Goal: Task Accomplishment & Management: Manage account settings

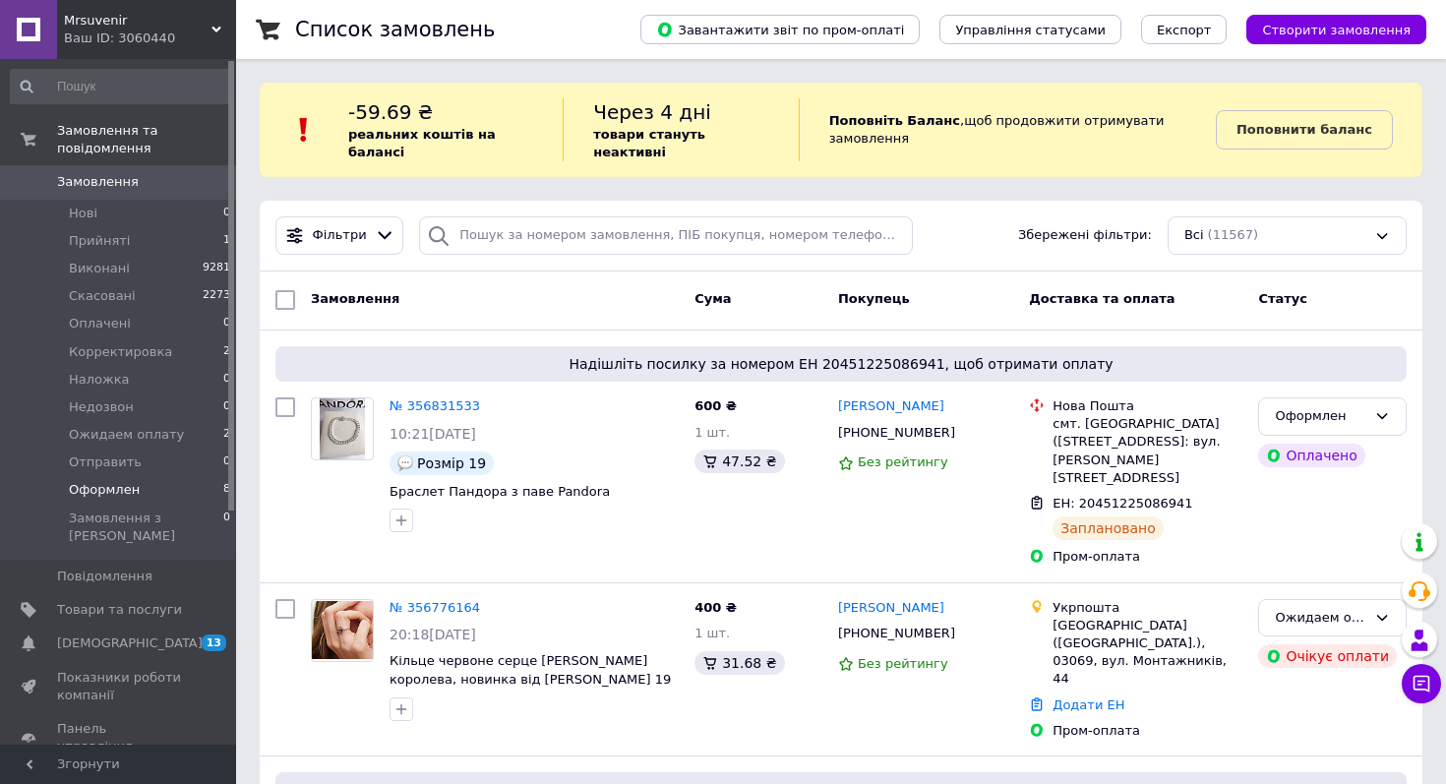
click at [108, 486] on span "Оформлен" at bounding box center [104, 490] width 71 height 18
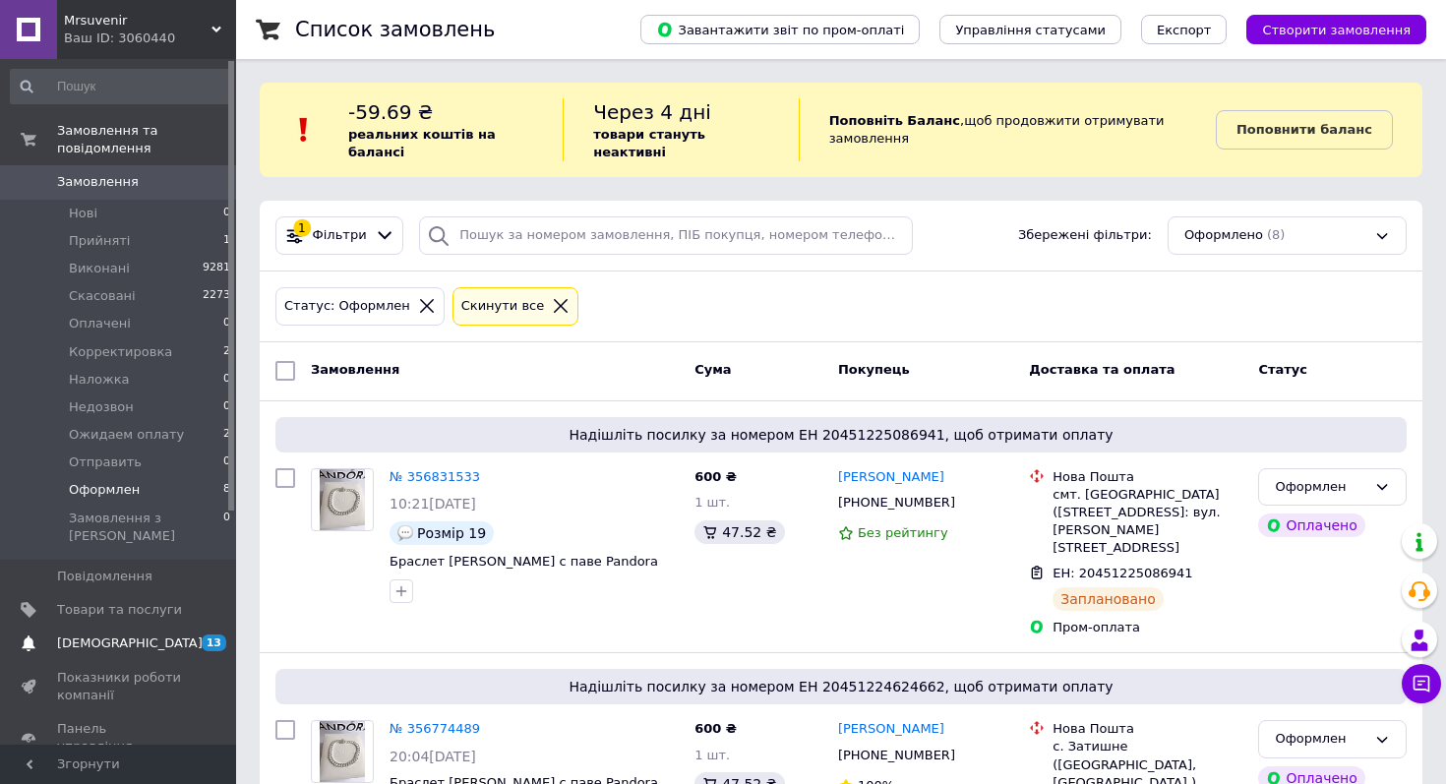
click at [103, 635] on span "[DEMOGRAPHIC_DATA]" at bounding box center [130, 644] width 146 height 18
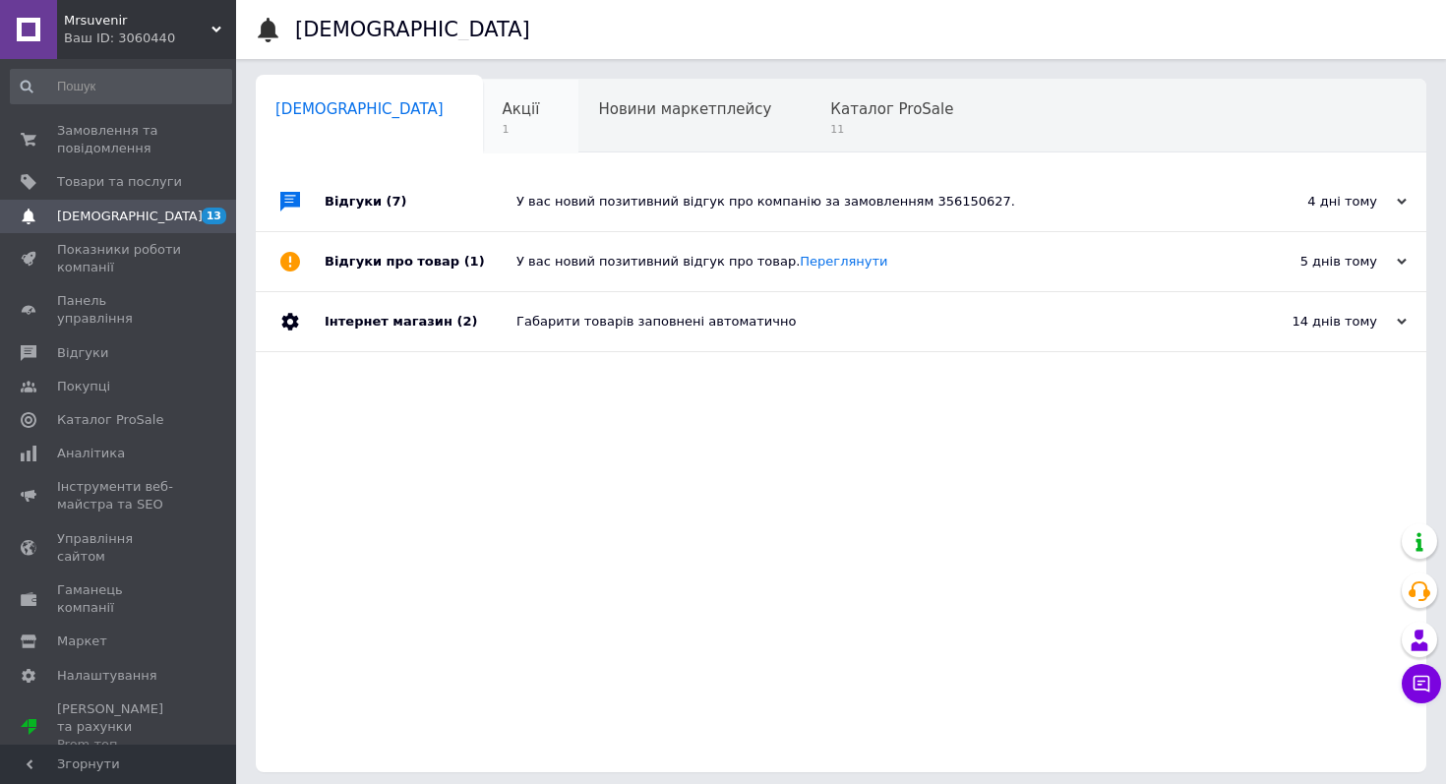
click at [503, 114] on span "Акції" at bounding box center [521, 109] width 37 height 18
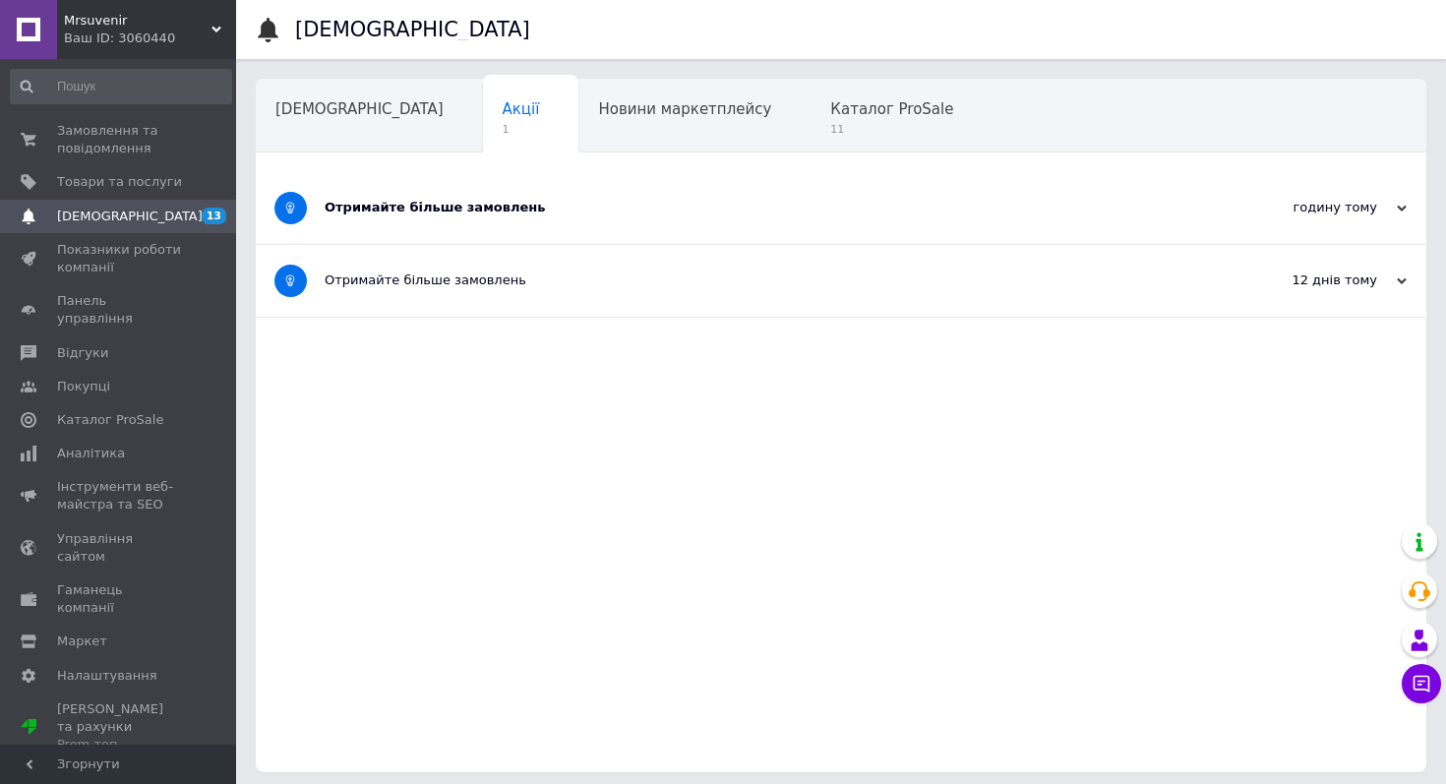
click at [535, 195] on div "Отримайте більше замовлень" at bounding box center [768, 208] width 886 height 72
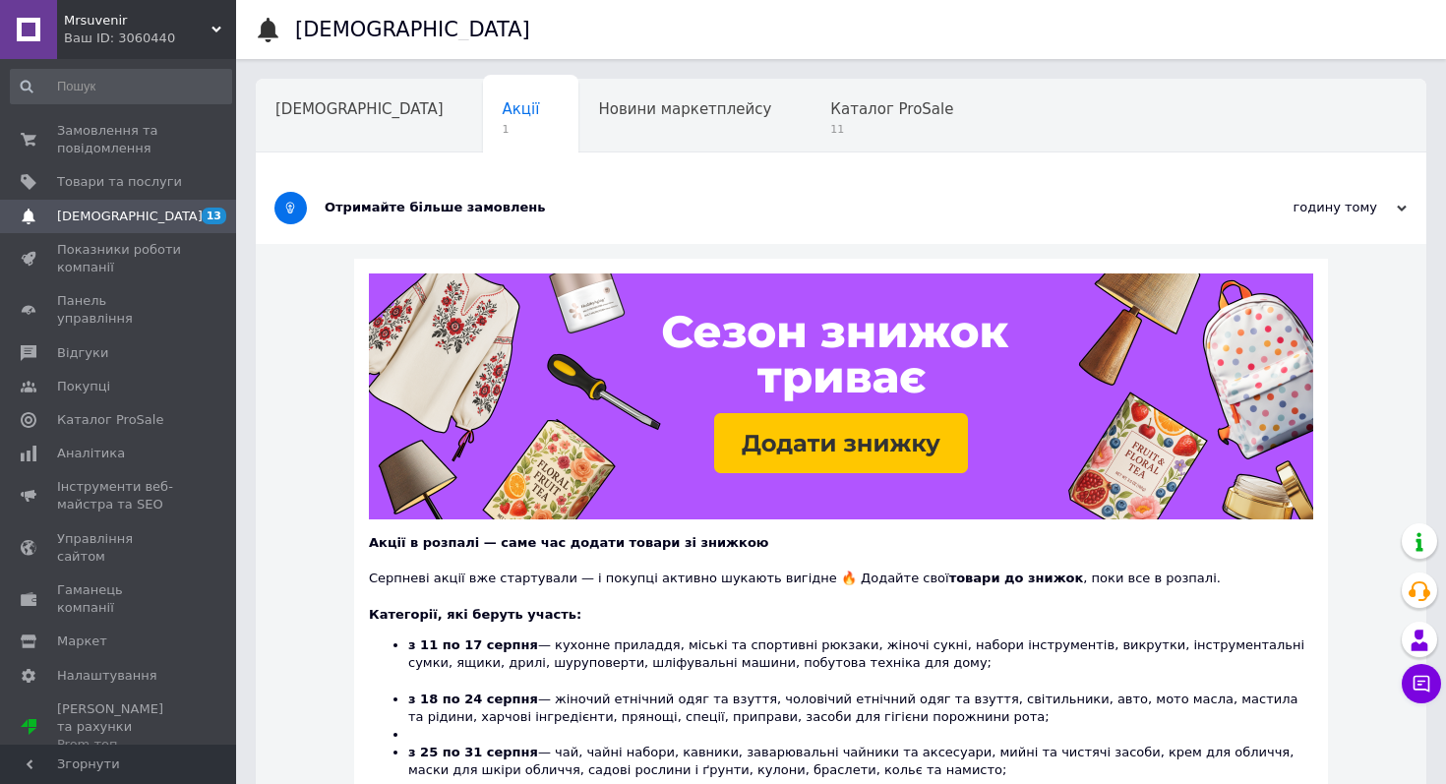
click at [471, 154] on div "Навчання та заходи 1" at bounding box center [363, 191] width 215 height 75
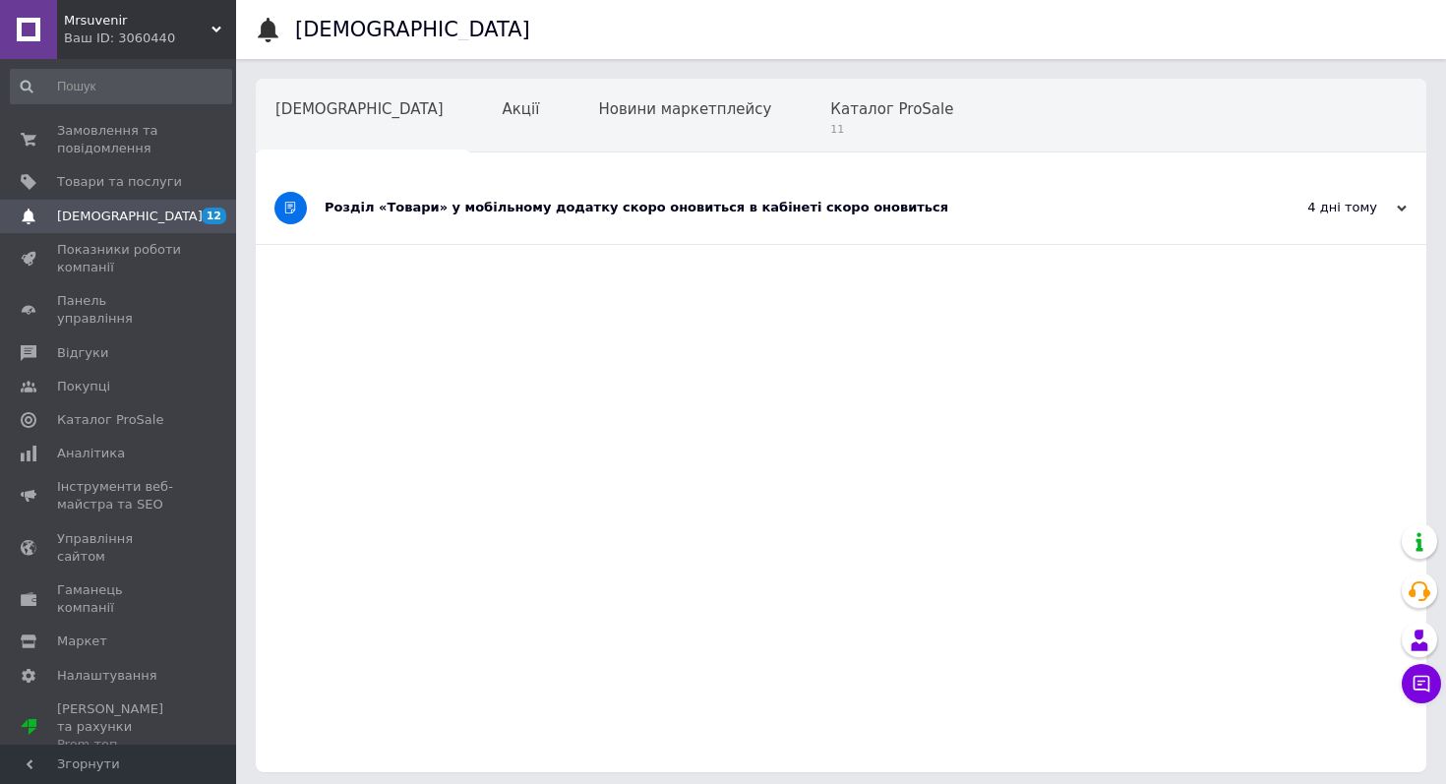
click at [808, 217] on div "Розділ «Товари» у мобільному додатку скоро оновиться в кабінеті скоро оновиться" at bounding box center [768, 208] width 886 height 72
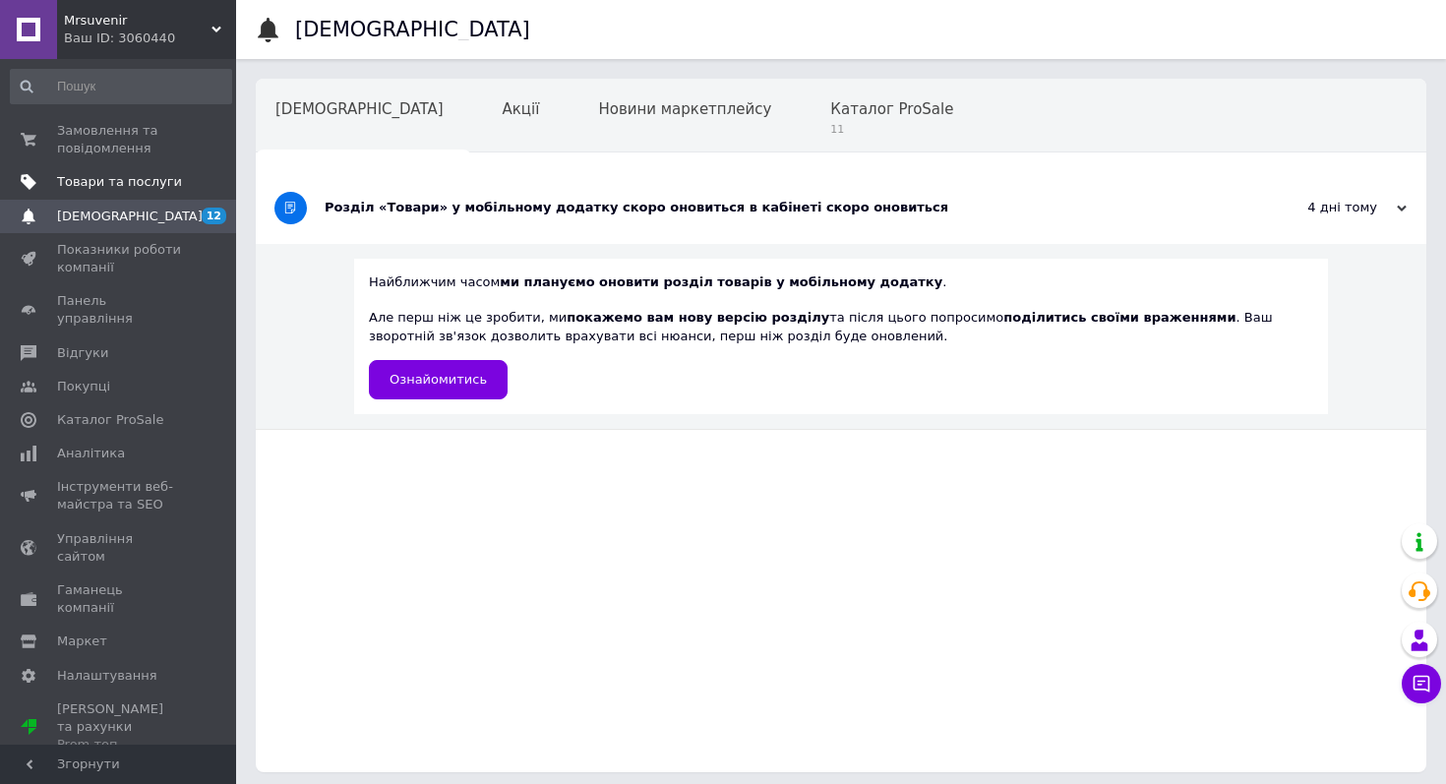
click at [108, 185] on span "Товари та послуги" at bounding box center [119, 182] width 125 height 18
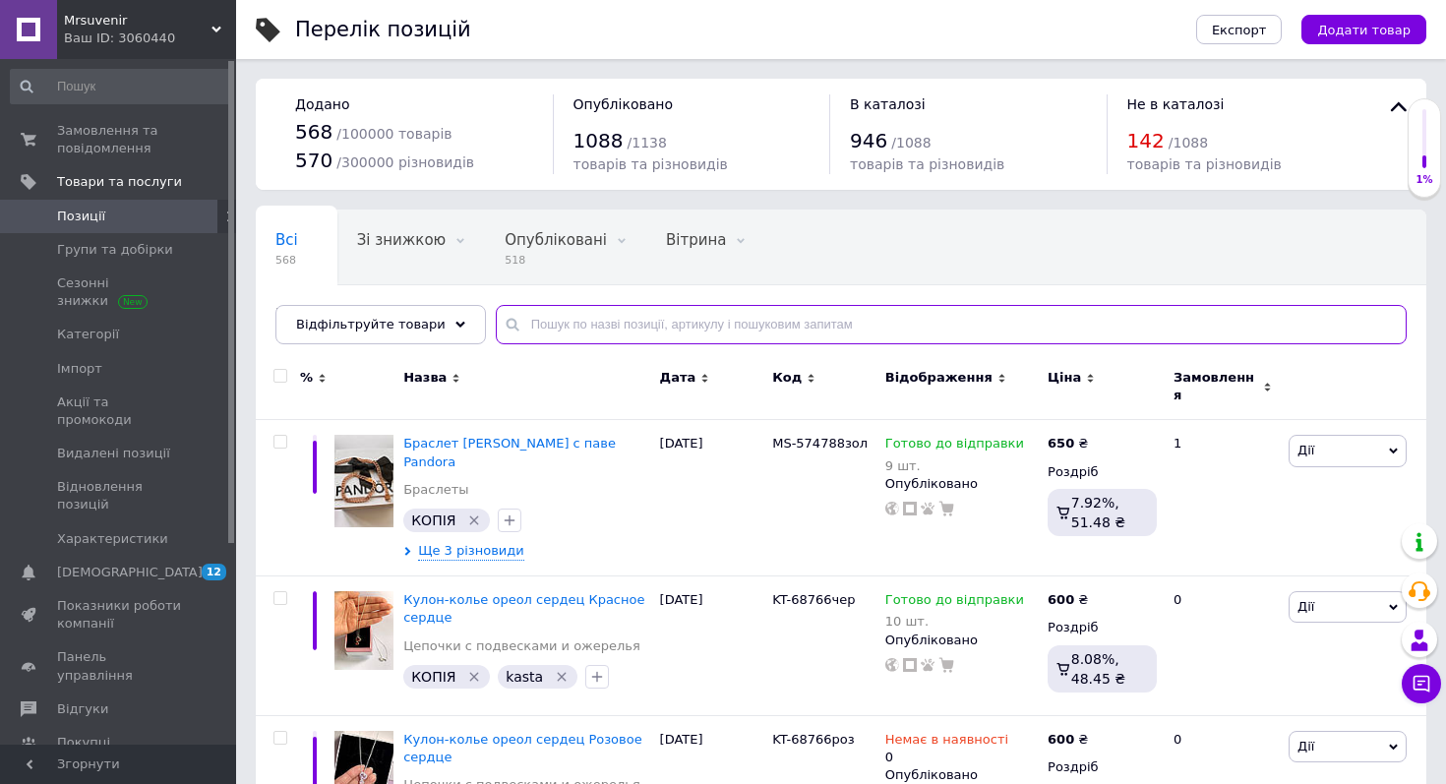
click at [611, 326] on input "text" at bounding box center [951, 324] width 911 height 39
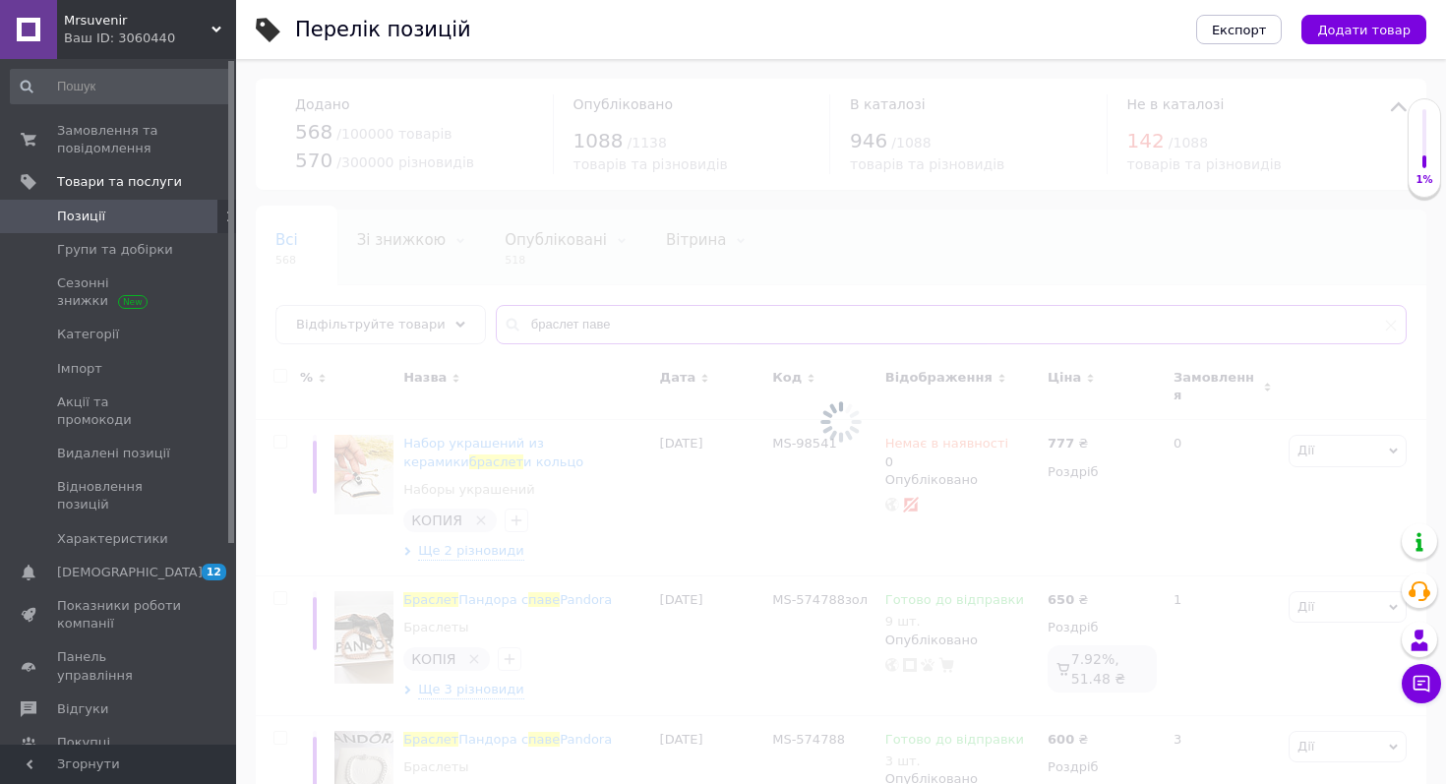
type input "браслет паве"
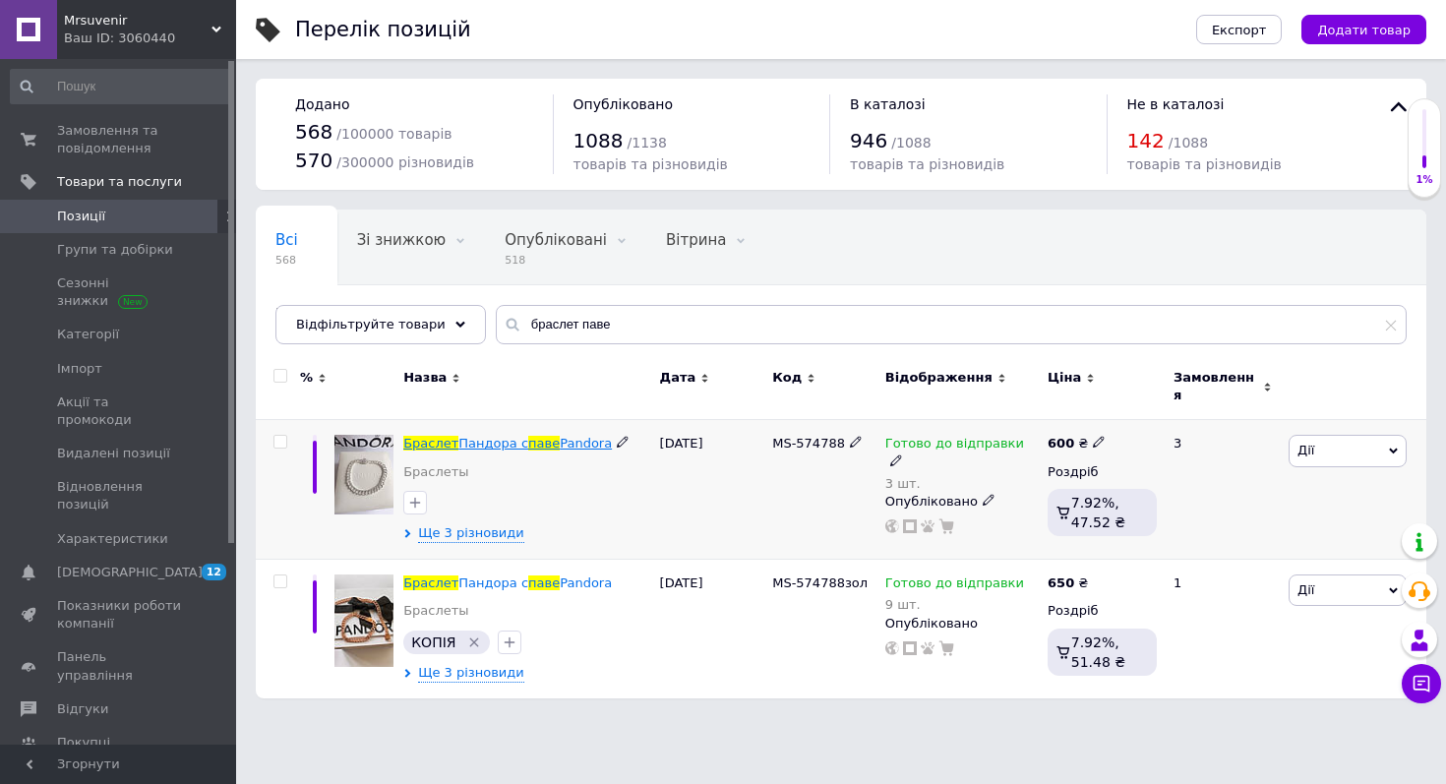
click at [532, 439] on span "паве" at bounding box center [543, 443] width 31 height 15
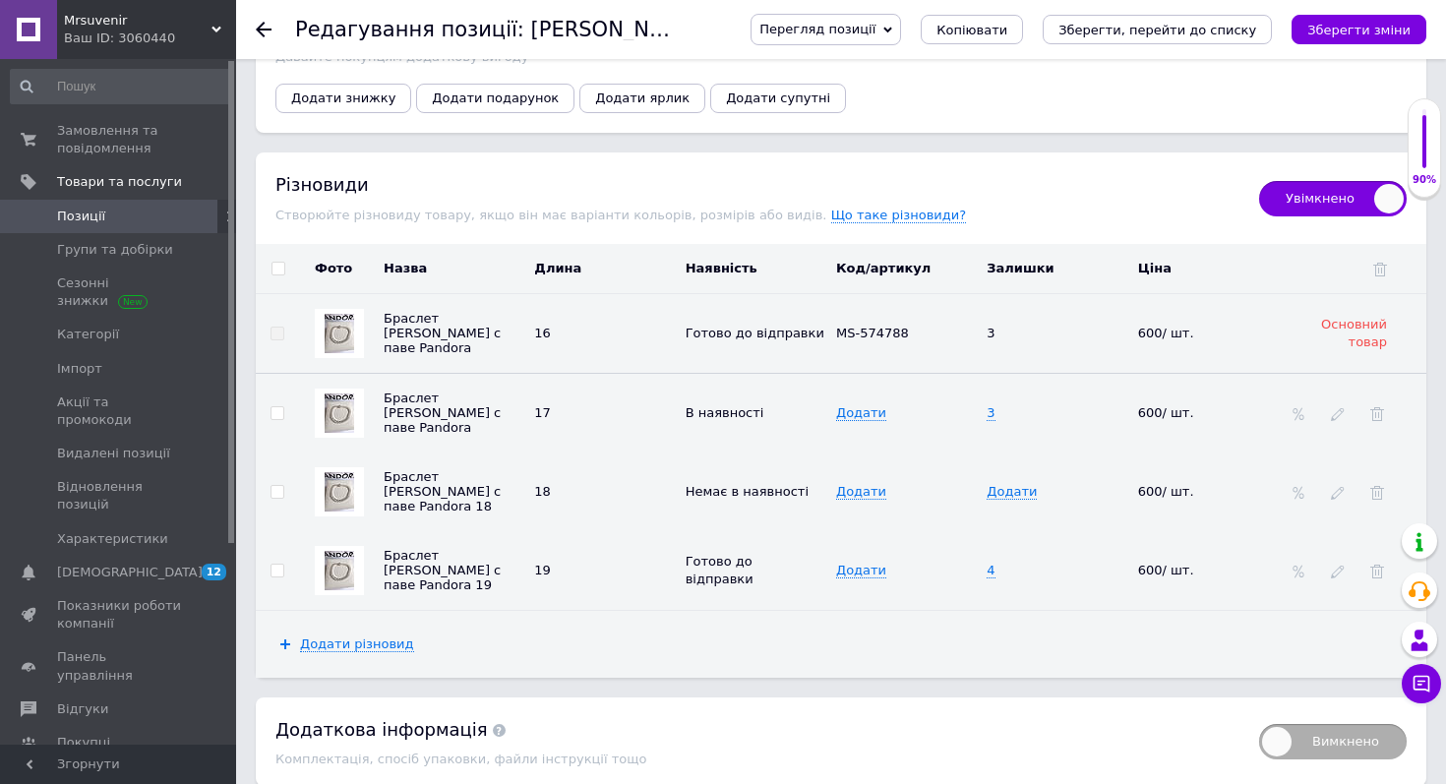
scroll to position [2599, 0]
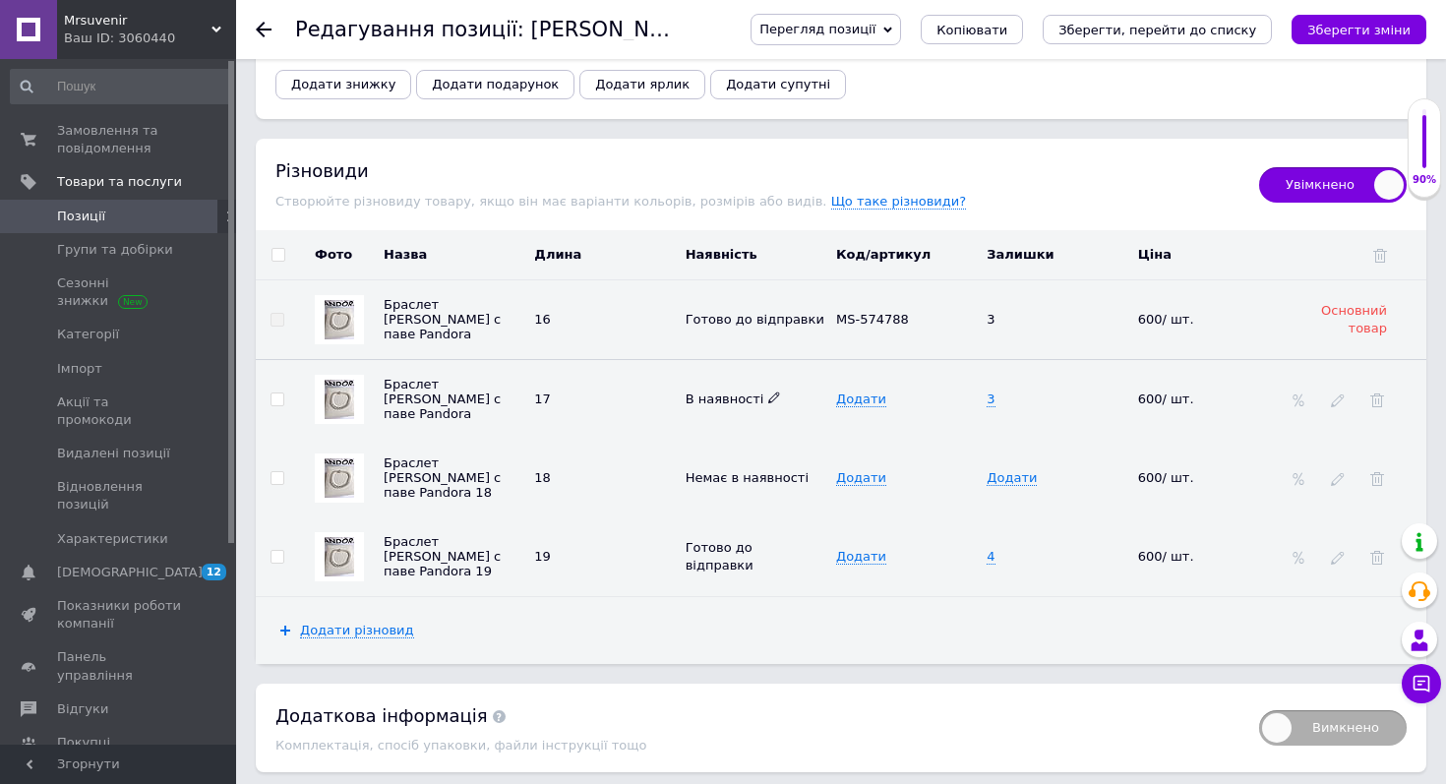
click at [768, 392] on icon at bounding box center [774, 398] width 12 height 12
click at [776, 423] on li "Немає в наявності" at bounding box center [752, 437] width 148 height 28
click at [992, 392] on span "3" at bounding box center [991, 400] width 8 height 16
click at [1021, 386] on input "3" at bounding box center [1050, 400] width 138 height 30
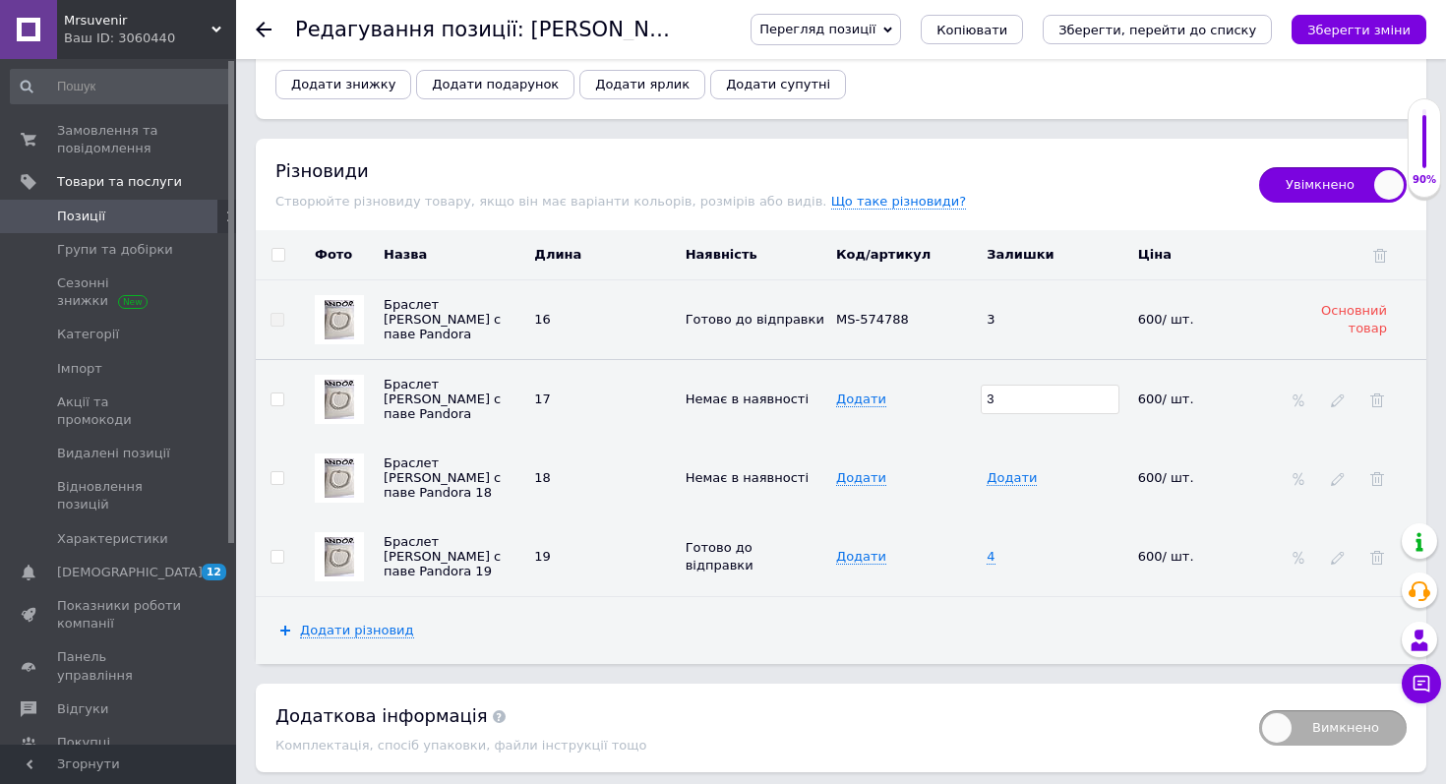
type input "0"
click at [1382, 35] on icon "Зберегти зміни" at bounding box center [1359, 30] width 103 height 15
